Goal: Task Accomplishment & Management: Use online tool/utility

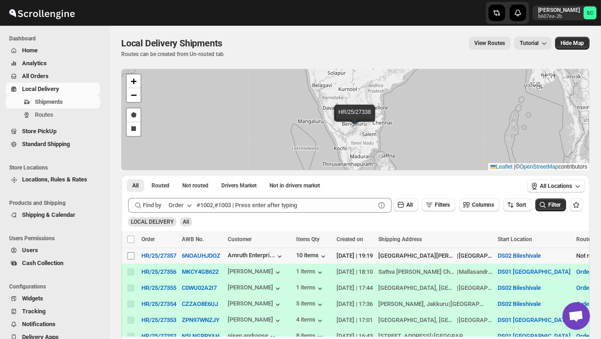
click at [130, 254] on input "Select shipment" at bounding box center [130, 255] width 7 height 7
checkbox input "true"
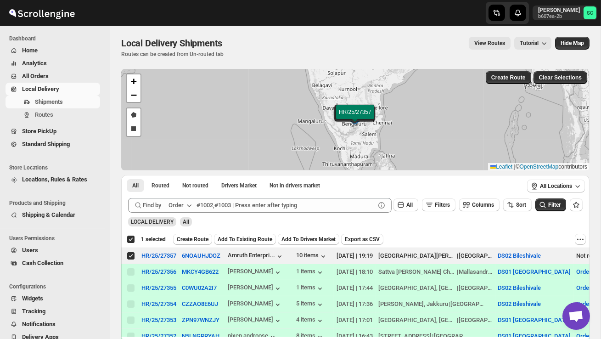
click at [187, 241] on span "Create Route" at bounding box center [193, 239] width 32 height 7
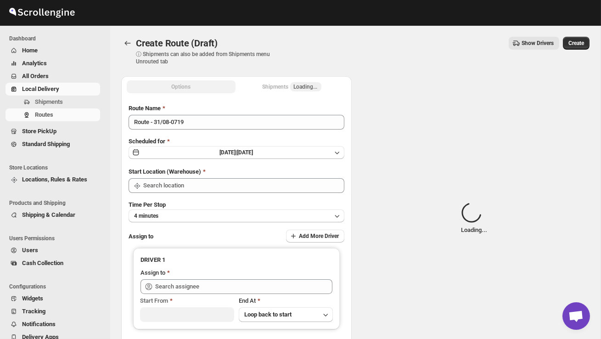
type input "DS02 Bileshivale"
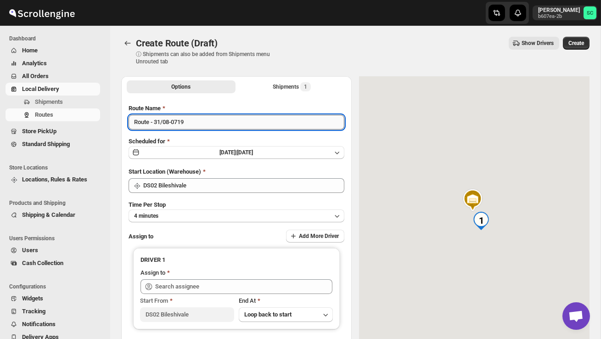
click at [200, 126] on input "Route - 31/08-0719" at bounding box center [237, 122] width 216 height 15
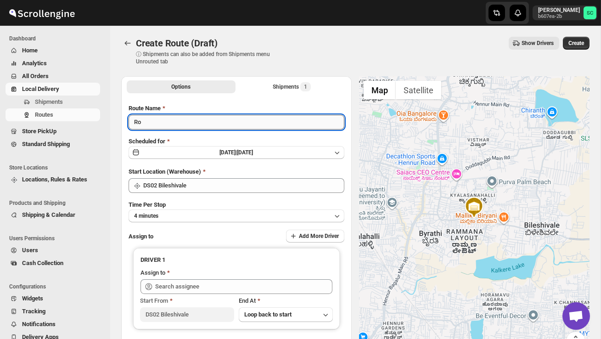
type input "R"
type input "Order no 27357"
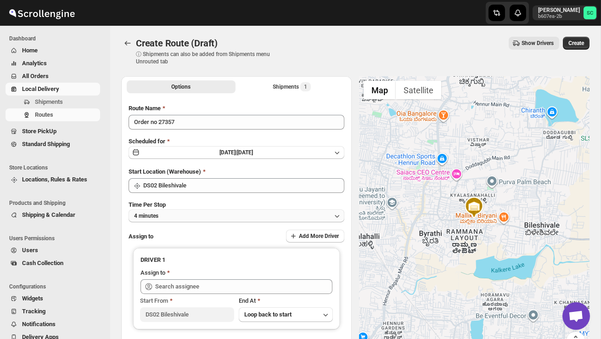
click at [215, 211] on button "4 minutes" at bounding box center [237, 216] width 216 height 13
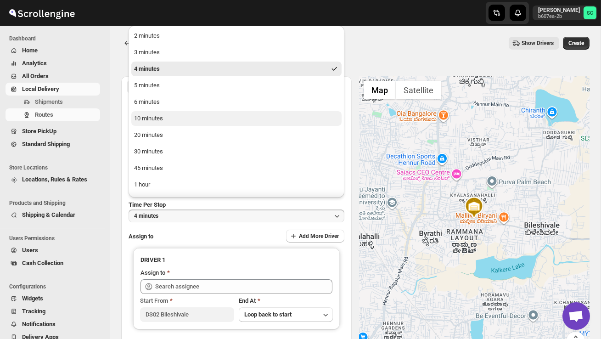
click at [178, 118] on button "10 minutes" at bounding box center [236, 118] width 210 height 15
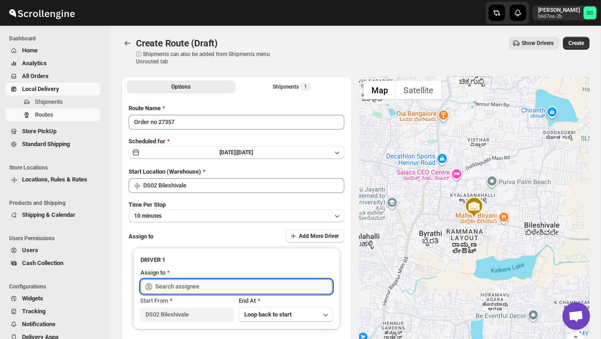
click at [192, 291] on input "text" at bounding box center [243, 286] width 177 height 15
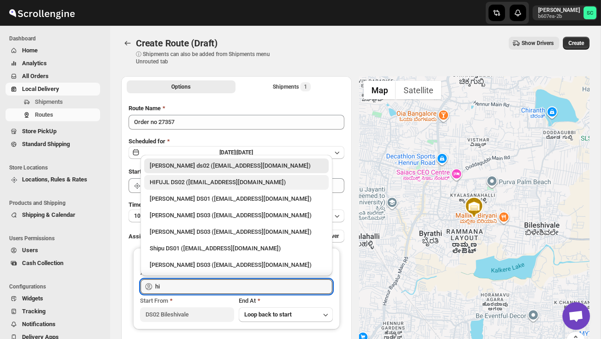
click at [221, 181] on div "HIFUJL DS02 (cepali9173@intady.com)" at bounding box center [237, 182] width 174 height 9
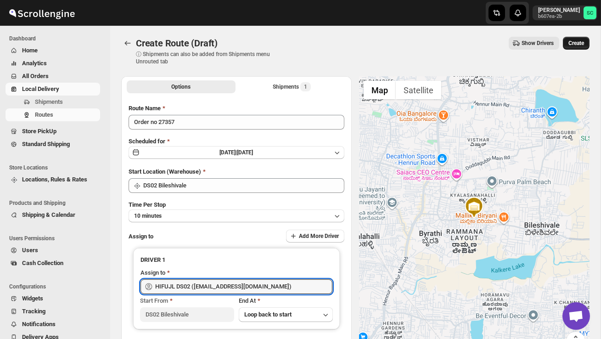
type input "HIFUJL DS02 (cepali9173@intady.com)"
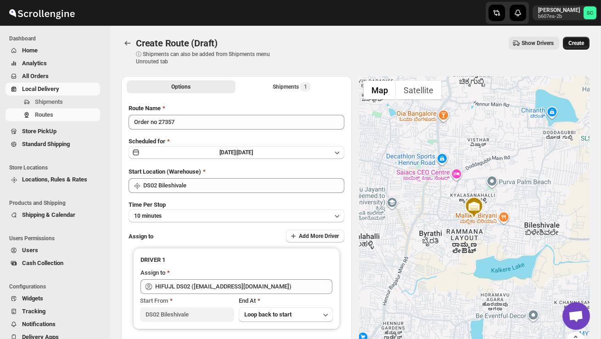
click at [574, 40] on span "Create" at bounding box center [577, 43] width 16 height 7
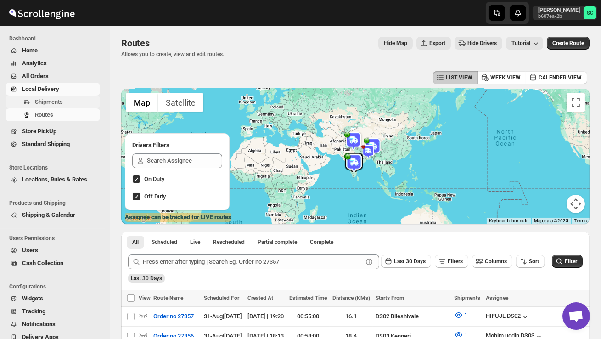
click at [63, 97] on span "Shipments" at bounding box center [66, 101] width 63 height 9
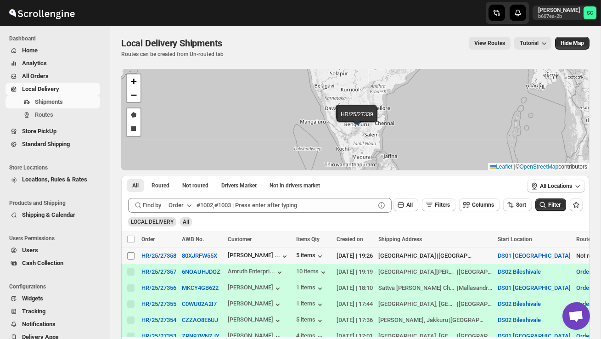
click at [132, 255] on input "Select shipment" at bounding box center [130, 255] width 7 height 7
checkbox input "true"
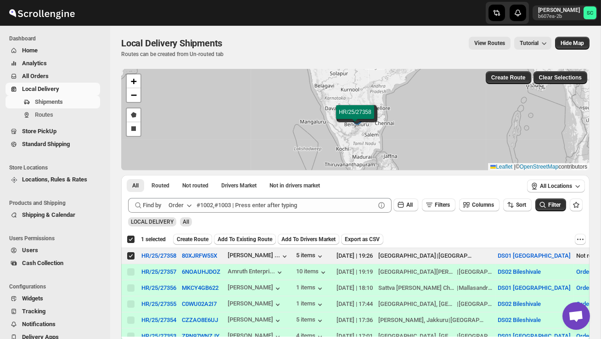
click at [194, 238] on span "Create Route" at bounding box center [193, 239] width 32 height 7
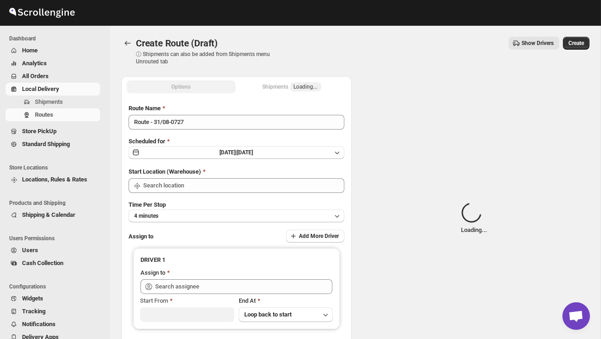
type input "DS01 [GEOGRAPHIC_DATA]"
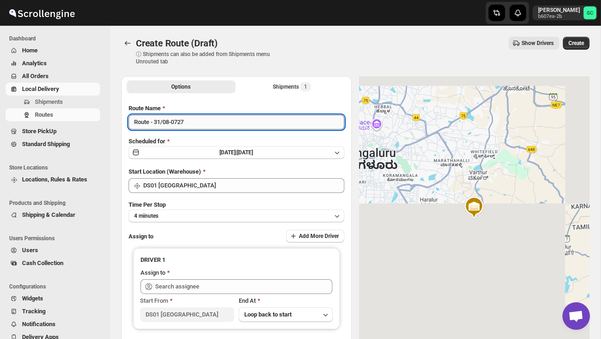
click at [193, 127] on input "Route - 31/08-0727" at bounding box center [237, 122] width 216 height 15
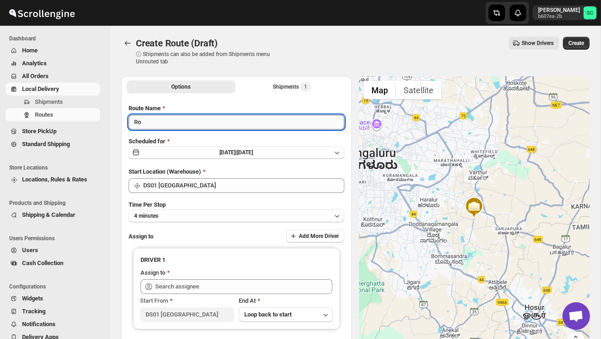
type input "R"
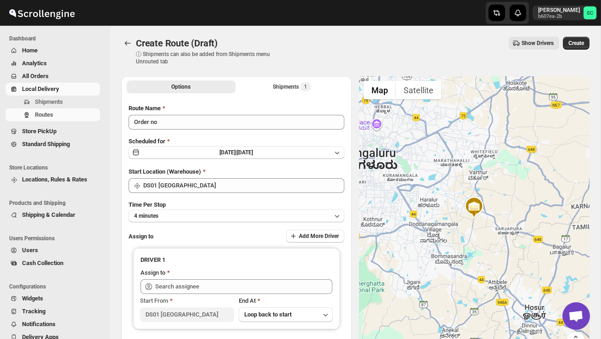
click at [115, 134] on div "Options Shipments 1 More views Options Shipments 1 More views Route Name Order …" at bounding box center [352, 228] width 476 height 319
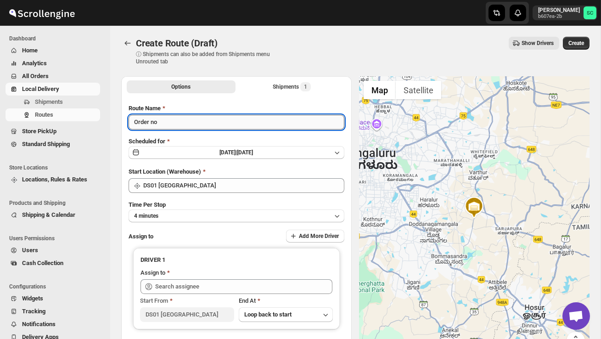
click at [164, 120] on input "Order no" at bounding box center [237, 122] width 216 height 15
type input "Order no 27358"
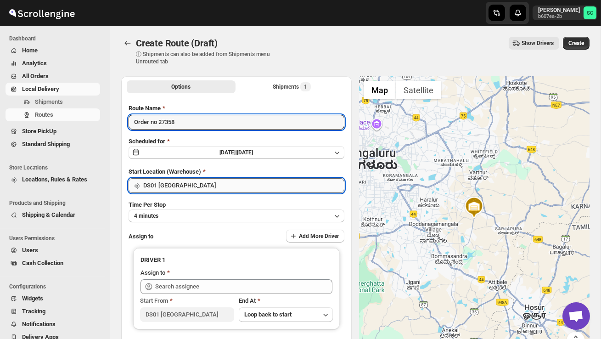
click at [211, 187] on input "DS01 [GEOGRAPHIC_DATA]" at bounding box center [243, 185] width 201 height 15
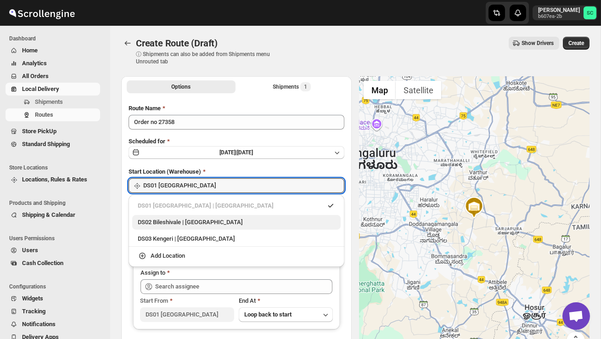
click at [213, 221] on div "DS02 Bileshivale | Bangalore" at bounding box center [237, 222] width 198 height 9
type input "DS02 Bileshivale"
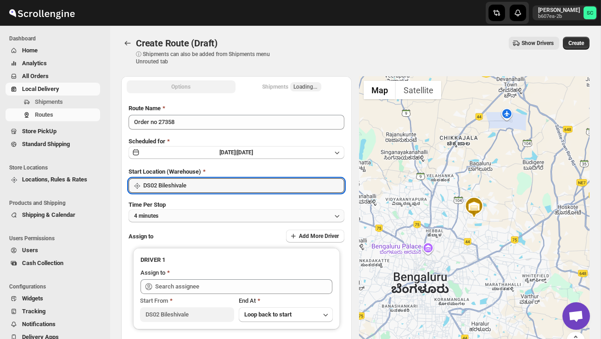
click at [210, 221] on button "4 minutes" at bounding box center [237, 216] width 216 height 13
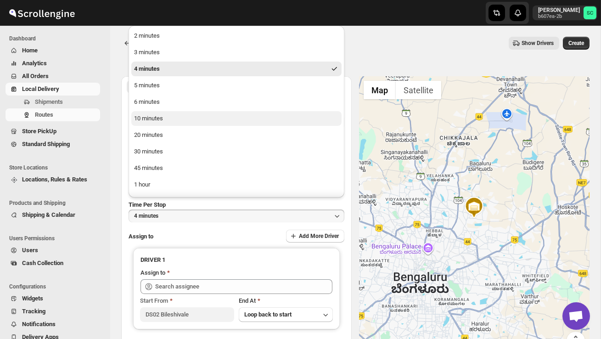
click at [175, 122] on button "10 minutes" at bounding box center [236, 118] width 210 height 15
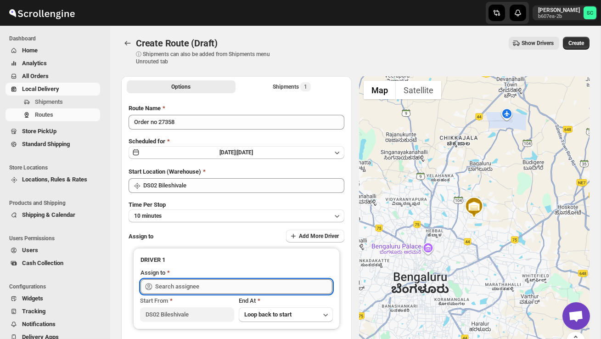
click at [187, 278] on div "Skip to content Sanjay chetri b607ea-2b SC Dashboard Home Analytics All Orders …" at bounding box center [300, 217] width 601 height 434
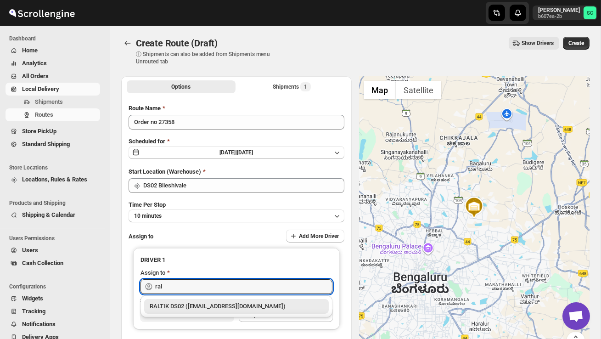
click at [217, 310] on div "RALTIK DS02 (cecih54531@btcours.com)" at bounding box center [237, 306] width 174 height 9
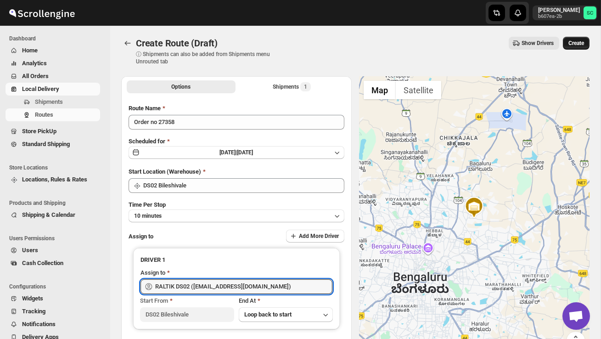
type input "RALTIK DS02 (cecih54531@btcours.com)"
click at [573, 43] on span "Create" at bounding box center [577, 43] width 16 height 7
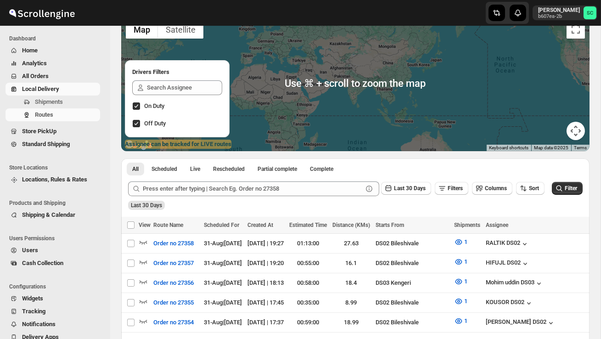
scroll to position [75, 0]
